Goal: Task Accomplishment & Management: Use online tool/utility

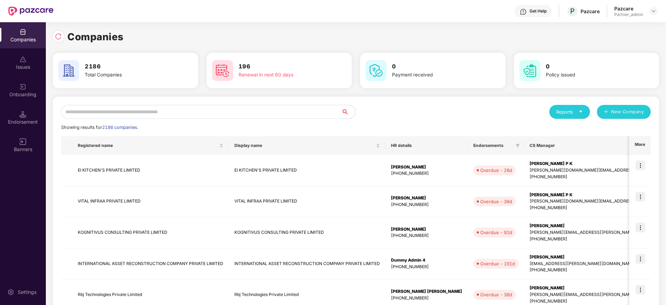
click at [179, 110] on input "text" at bounding box center [201, 112] width 280 height 14
paste input "******"
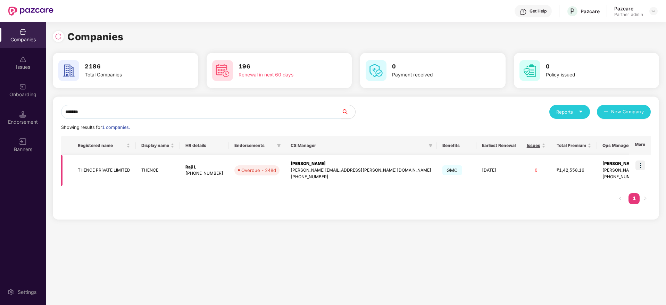
type input "******"
click at [640, 165] on img at bounding box center [640, 165] width 10 height 10
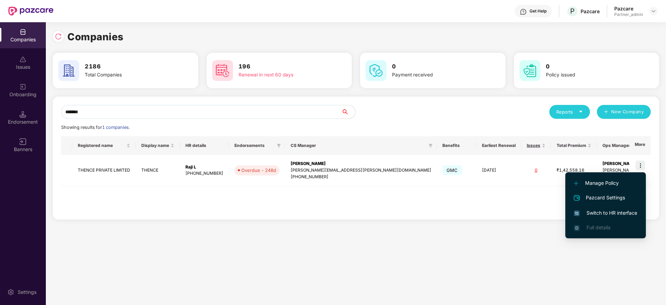
click at [602, 212] on span "Switch to HR interface" at bounding box center [605, 213] width 63 height 8
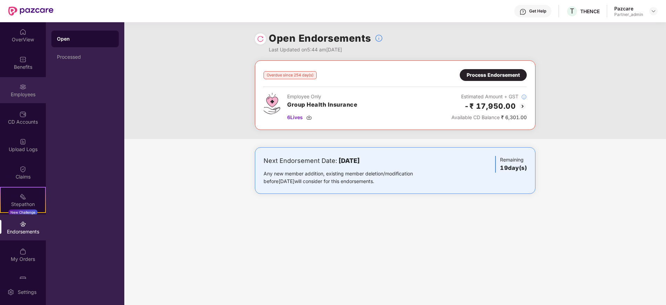
click at [18, 93] on div "Employees" at bounding box center [23, 94] width 46 height 7
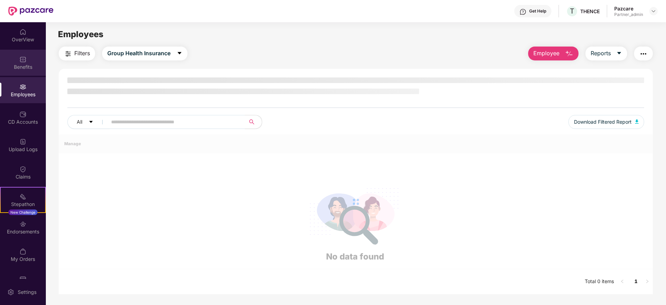
click at [22, 62] on img at bounding box center [22, 59] width 7 height 7
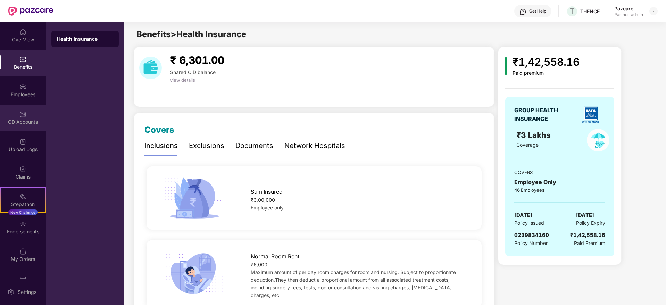
click at [20, 118] on div "CD Accounts" at bounding box center [23, 121] width 46 height 7
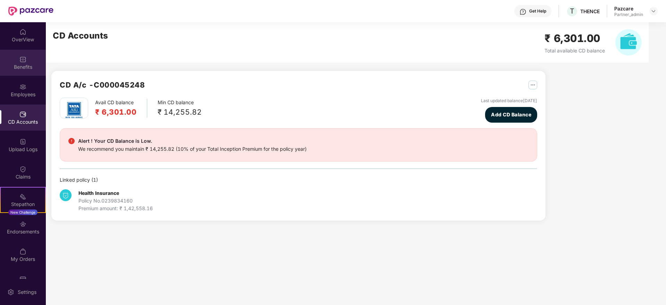
click at [19, 68] on div "Benefits" at bounding box center [23, 67] width 46 height 7
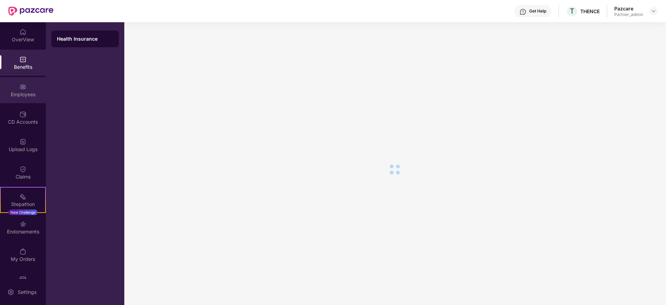
click at [24, 90] on img at bounding box center [22, 86] width 7 height 7
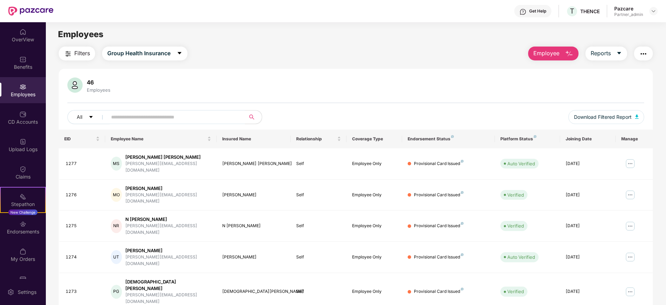
click at [67, 53] on img "button" at bounding box center [68, 54] width 8 height 8
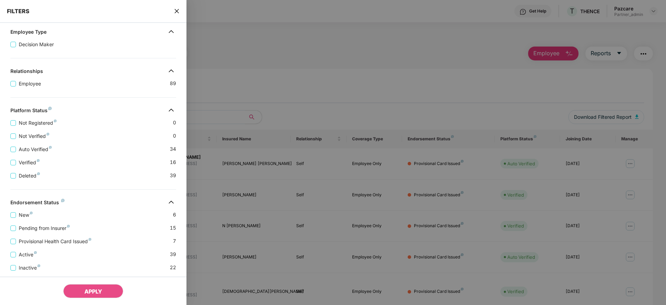
scroll to position [108, 0]
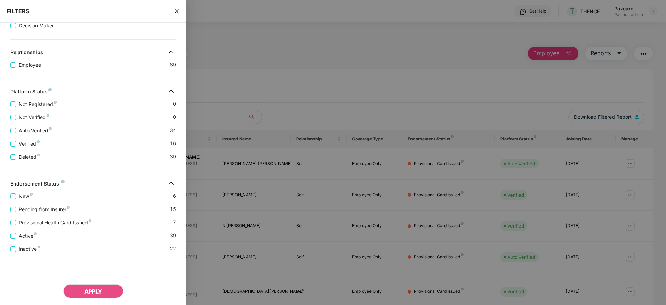
click at [172, 9] on div "FILTERS" at bounding box center [93, 11] width 186 height 23
click at [177, 11] on icon "close" at bounding box center [177, 11] width 4 height 4
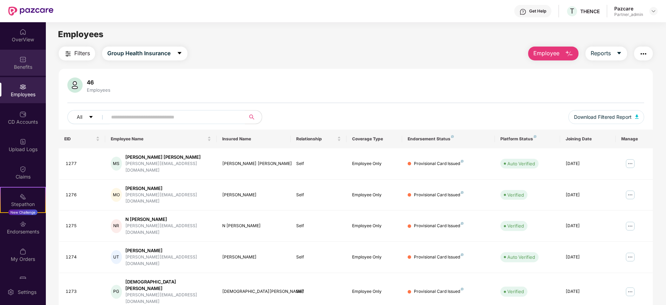
click at [25, 60] on img at bounding box center [22, 59] width 7 height 7
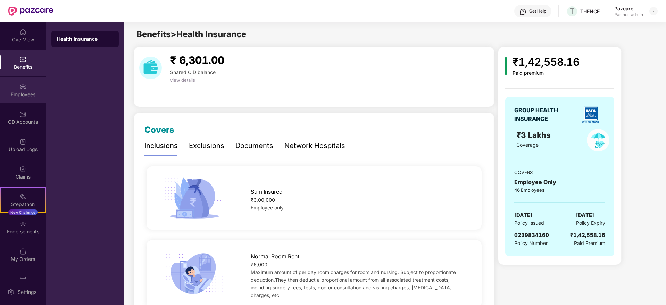
click at [17, 91] on div "Employees" at bounding box center [23, 94] width 46 height 7
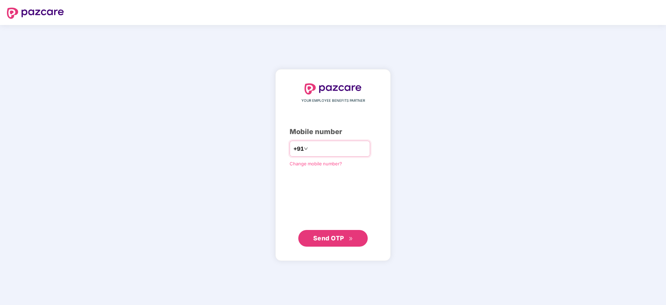
click at [320, 145] on input "number" at bounding box center [337, 148] width 57 height 11
type input "**********"
click at [327, 243] on button "Send OTP" at bounding box center [332, 237] width 69 height 17
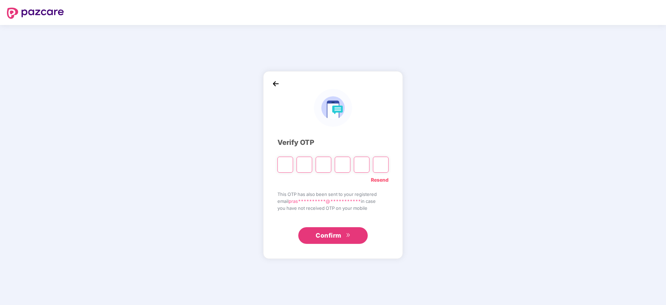
type input "*"
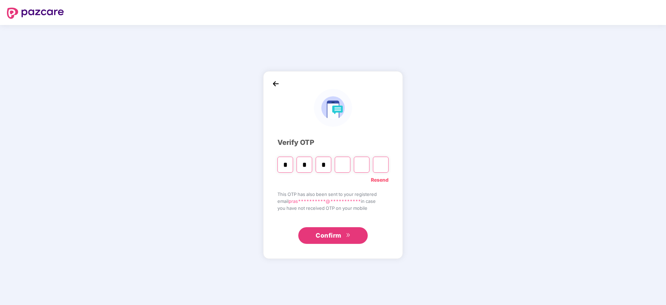
type input "*"
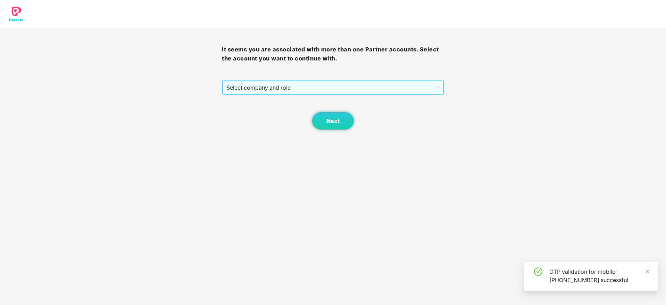
click at [322, 85] on span "Select company and role" at bounding box center [332, 87] width 213 height 13
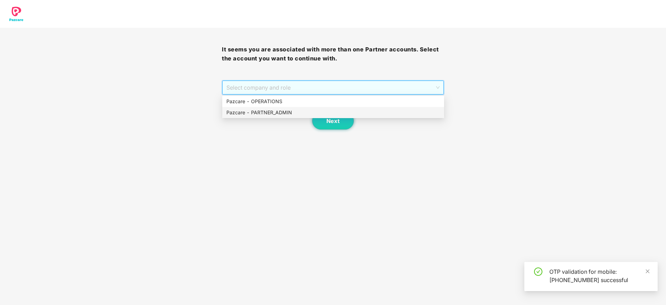
drag, startPoint x: 288, startPoint y: 110, endPoint x: 310, endPoint y: 121, distance: 24.7
click at [291, 112] on div "Pazcare - PARTNER_ADMIN" at bounding box center [332, 113] width 213 height 8
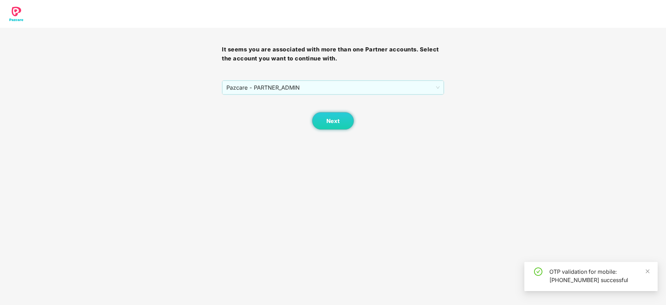
click at [311, 121] on div "Next" at bounding box center [333, 112] width 222 height 35
click at [328, 126] on button "Next" at bounding box center [333, 120] width 42 height 17
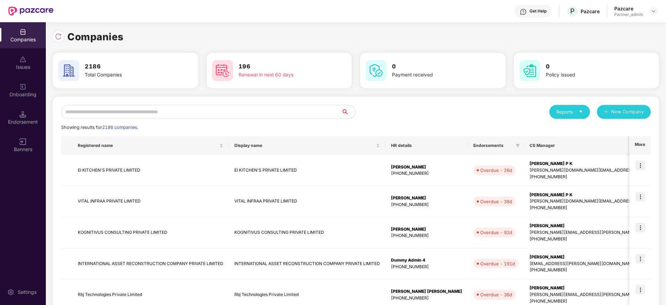
click at [89, 107] on input "text" at bounding box center [201, 112] width 280 height 14
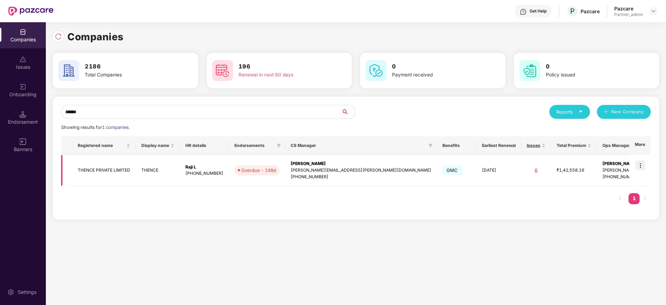
type input "******"
click at [639, 166] on img at bounding box center [640, 165] width 10 height 10
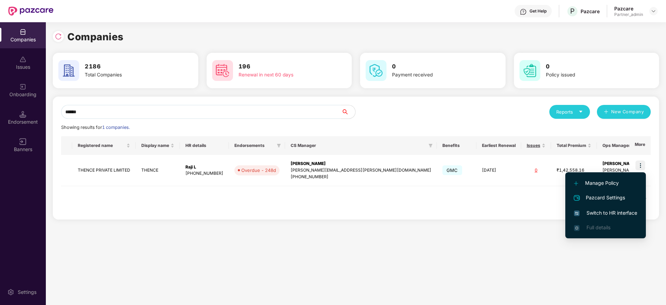
click at [603, 214] on span "Switch to HR interface" at bounding box center [605, 213] width 63 height 8
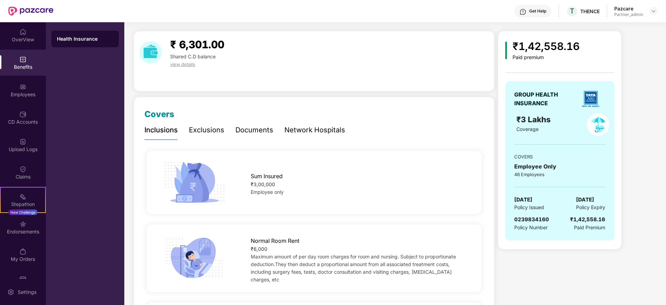
scroll to position [0, 0]
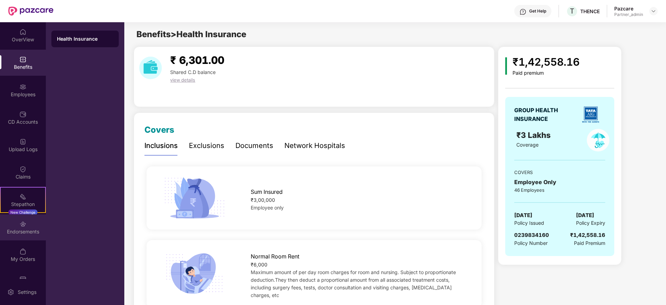
click at [26, 235] on div "Endorsements" at bounding box center [23, 227] width 46 height 26
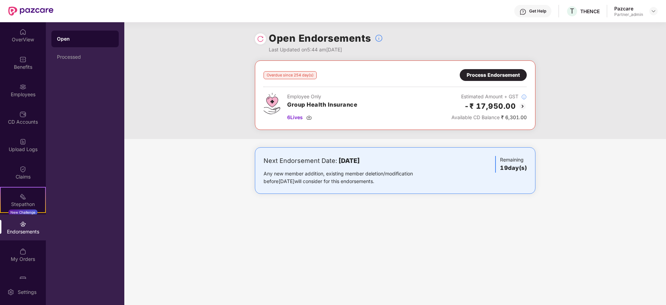
click at [489, 77] on div "Process Endorsement" at bounding box center [493, 75] width 53 height 8
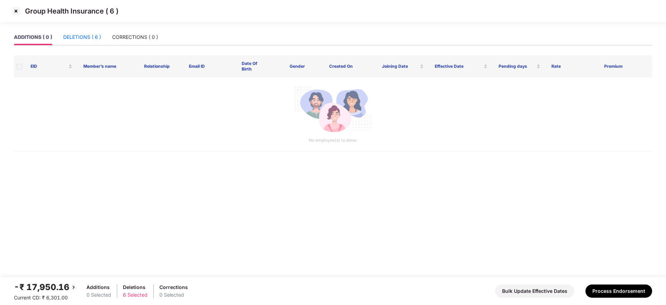
click at [74, 37] on div "DELETIONS ( 6 )" at bounding box center [82, 37] width 38 height 8
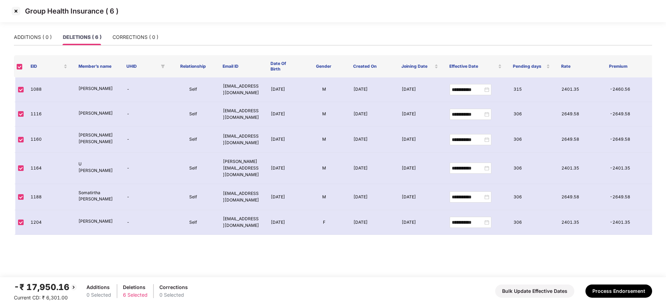
click at [13, 10] on img at bounding box center [15, 11] width 11 height 11
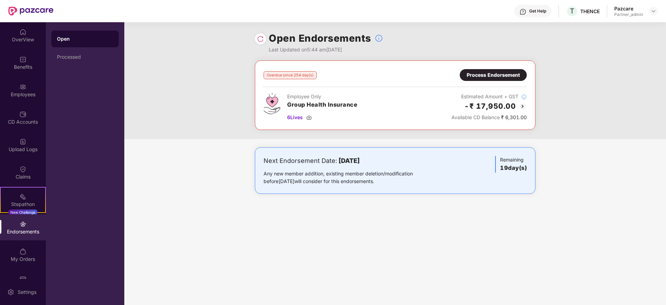
click at [490, 76] on div "Process Endorsement" at bounding box center [493, 75] width 53 height 8
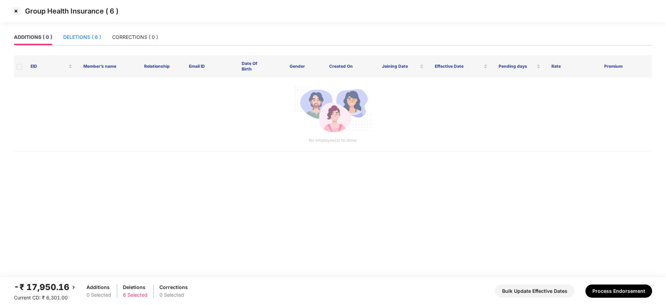
click at [83, 40] on div "DELETIONS ( 6 )" at bounding box center [82, 37] width 38 height 8
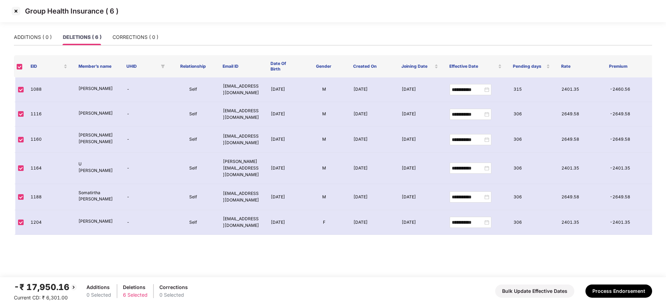
click at [15, 11] on img at bounding box center [15, 11] width 11 height 11
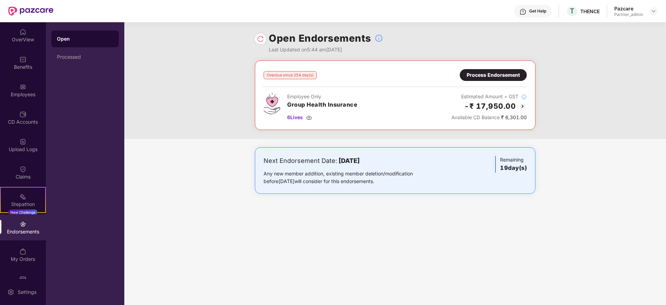
scroll to position [18, 0]
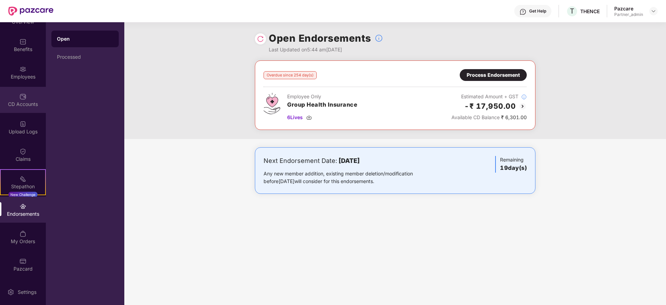
click at [18, 103] on div "CD Accounts" at bounding box center [23, 104] width 46 height 7
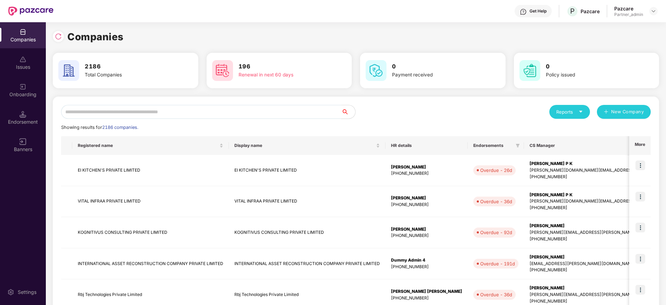
click at [130, 117] on input "text" at bounding box center [201, 112] width 280 height 14
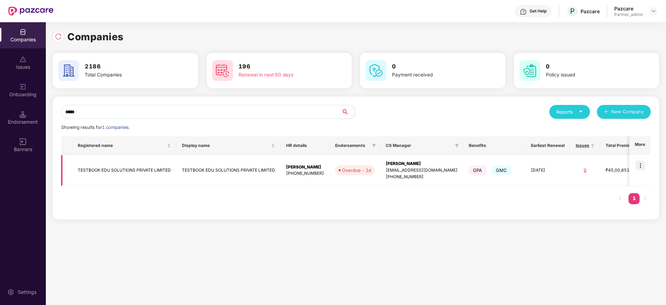
type input "*****"
click at [643, 168] on img at bounding box center [640, 165] width 10 height 10
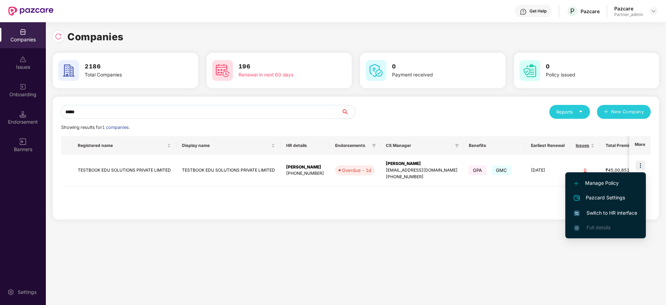
click at [606, 212] on span "Switch to HR interface" at bounding box center [605, 213] width 63 height 8
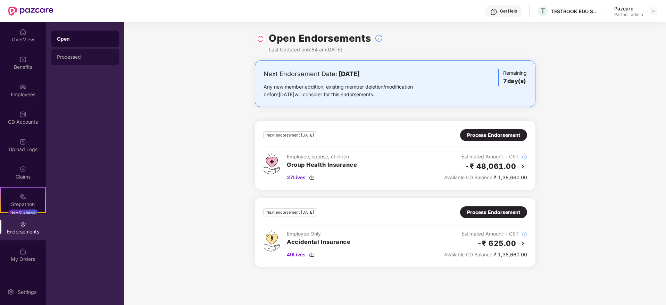
click at [65, 61] on div "Processed" at bounding box center [84, 57] width 67 height 17
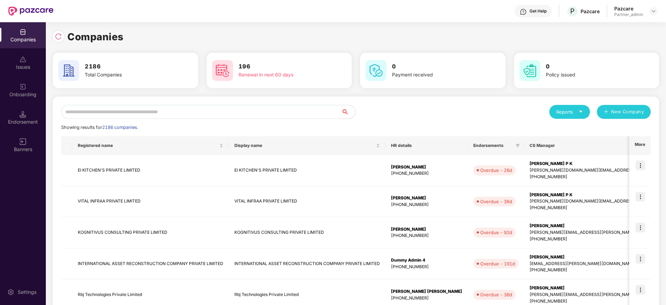
click at [25, 120] on div "Endorsement" at bounding box center [23, 121] width 46 height 7
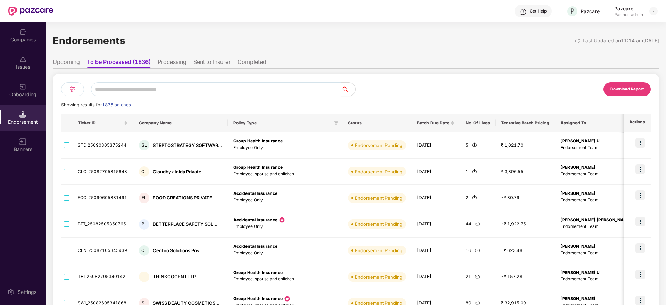
click at [78, 86] on div at bounding box center [72, 89] width 23 height 14
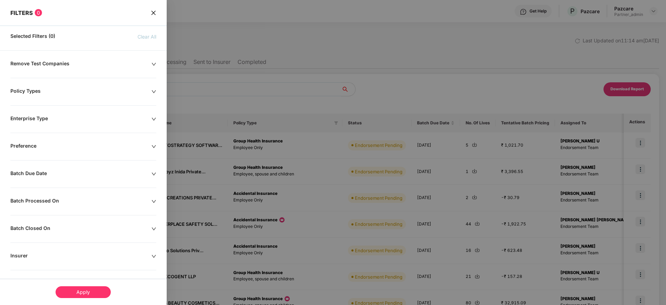
click at [153, 172] on icon "down" at bounding box center [153, 173] width 5 height 5
click at [75, 191] on div at bounding box center [44, 195] width 68 height 11
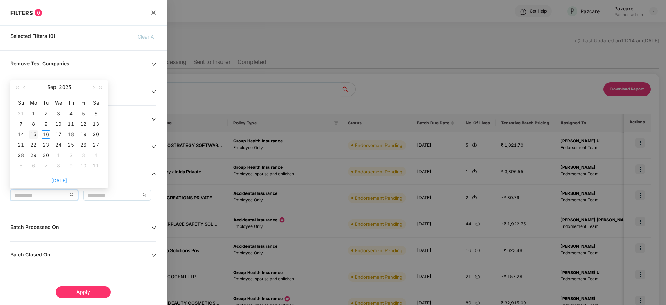
type input "**********"
click at [35, 132] on div "15" at bounding box center [33, 134] width 8 height 8
type input "**********"
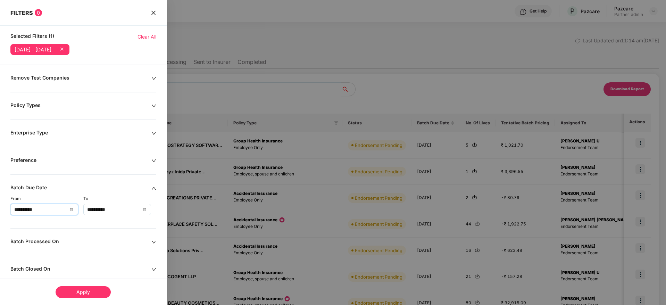
click at [86, 291] on div "Apply" at bounding box center [83, 292] width 55 height 12
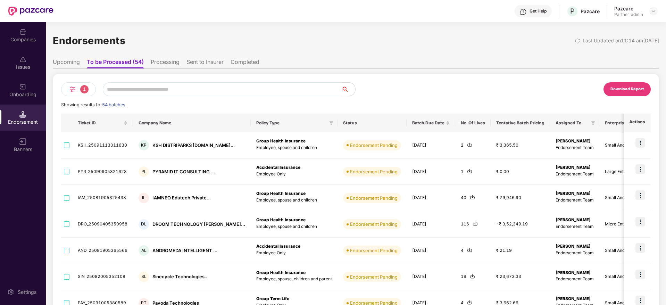
click at [631, 90] on div "Download Report" at bounding box center [626, 89] width 33 height 6
click at [24, 37] on div "Companies" at bounding box center [23, 39] width 46 height 7
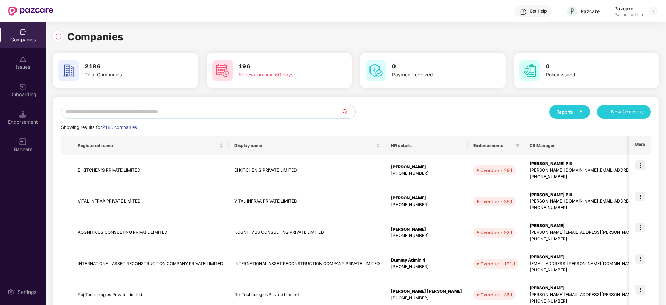
click at [130, 115] on input "text" at bounding box center [201, 112] width 280 height 14
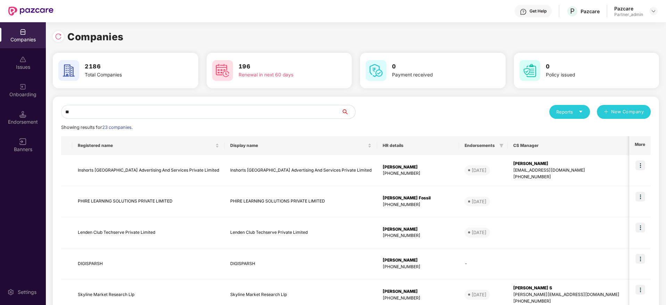
type input "*"
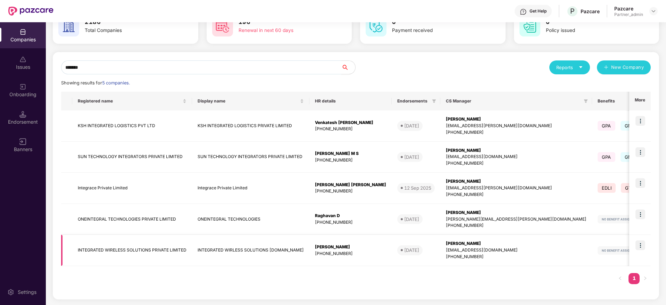
type input "*******"
drag, startPoint x: 76, startPoint y: 249, endPoint x: 108, endPoint y: 248, distance: 31.6
click at [108, 248] on td "INTEGRATED WIRELESS SOLUTIONS PRIVATE LIMITED" at bounding box center [132, 250] width 120 height 31
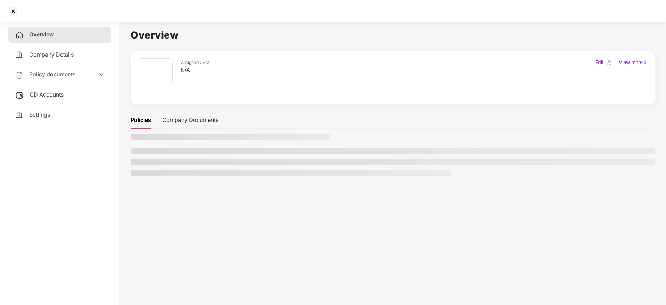
copy td "INTEGRATED W"
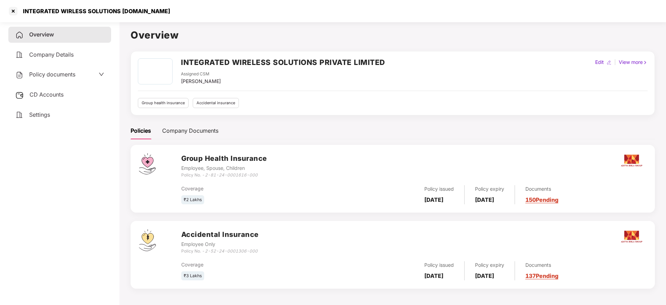
click at [193, 59] on h2 "INTEGRATED WIRELESS SOLUTIONS PRIVATE LIMITED" at bounding box center [283, 62] width 204 height 11
copy h2 "INTEGRATED"
click at [305, 48] on div "Overview INTEGRATED WIRELESS SOLUTIONS PRIVATE LIMITED Assigned CSM [PERSON_NAM…" at bounding box center [393, 161] width 524 height 269
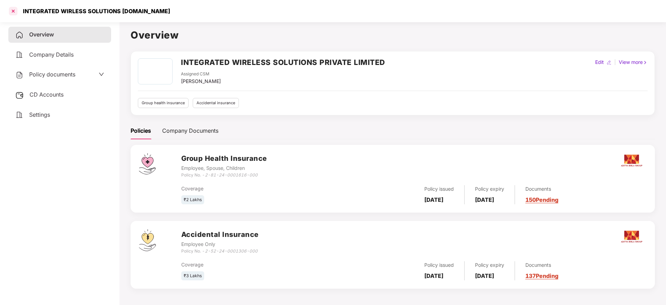
click at [13, 11] on div at bounding box center [13, 11] width 11 height 11
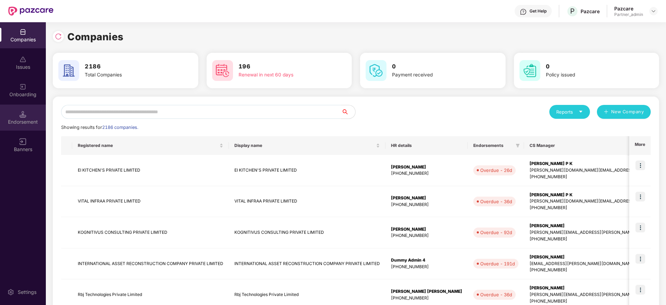
click at [17, 119] on div "Endorsement" at bounding box center [23, 121] width 46 height 7
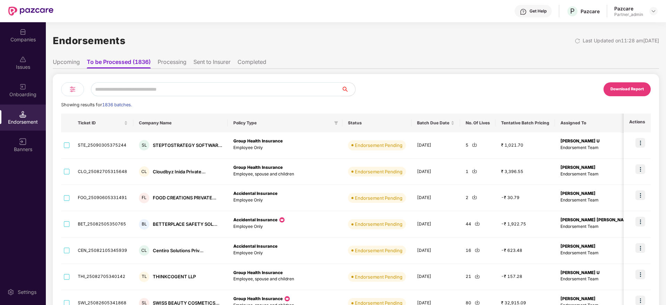
click at [74, 90] on img at bounding box center [72, 89] width 8 height 8
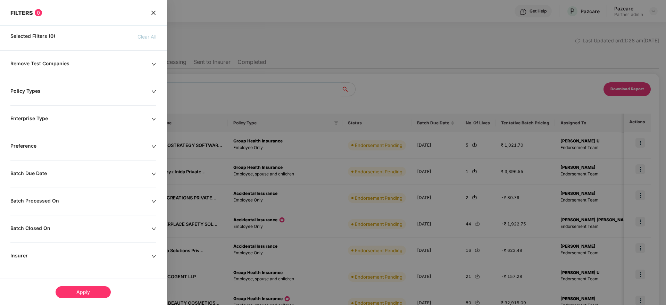
click at [156, 171] on div "Batch Due Date" at bounding box center [83, 174] width 167 height 8
click at [156, 172] on div "Batch Due Date" at bounding box center [83, 174] width 167 height 8
click at [151, 198] on div at bounding box center [153, 202] width 5 height 8
click at [72, 222] on div at bounding box center [44, 223] width 60 height 8
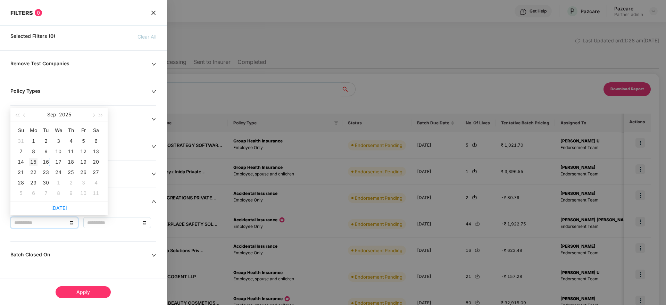
type input "**********"
click at [36, 160] on div "15" at bounding box center [33, 162] width 8 height 8
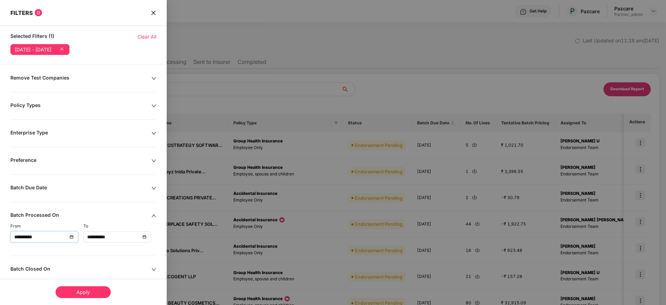
click at [143, 236] on div "**********" at bounding box center [117, 237] width 60 height 8
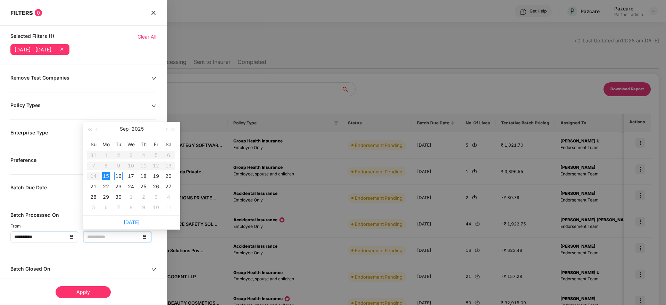
type input "**********"
click at [103, 175] on div "15" at bounding box center [106, 176] width 8 height 8
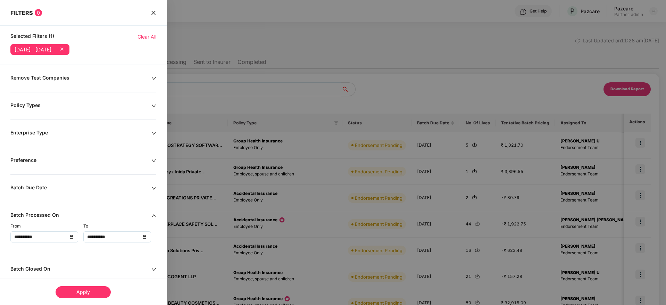
click at [89, 290] on div "Apply" at bounding box center [83, 292] width 55 height 12
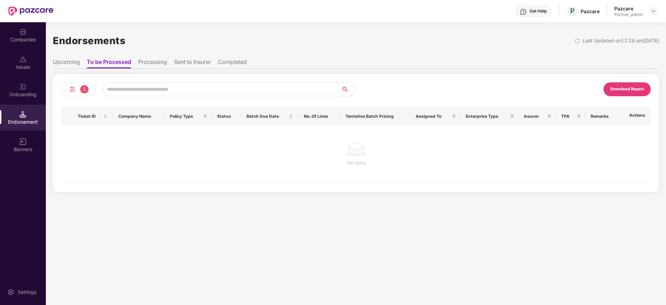
click at [177, 65] on li "Sent to Insurer" at bounding box center [192, 63] width 37 height 10
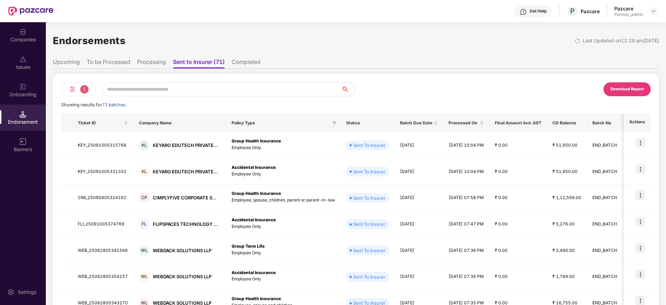
click at [626, 90] on div "Download Report" at bounding box center [626, 89] width 33 height 6
click at [332, 50] on div "Endorsements Last Updated on 11:28 am[DATE]" at bounding box center [356, 41] width 606 height 22
click at [336, 37] on div "Endorsements Last Updated on 11:28 am[DATE]" at bounding box center [356, 41] width 606 height 22
